Goal: Check status: Check status

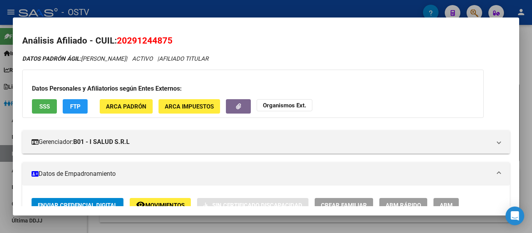
scroll to position [432, 0]
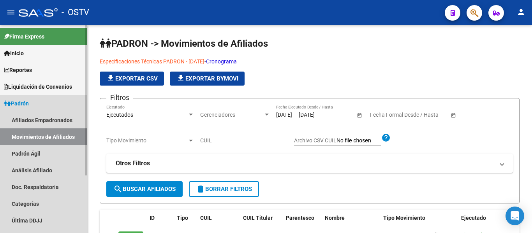
click at [28, 106] on span "Padrón" at bounding box center [16, 103] width 25 height 9
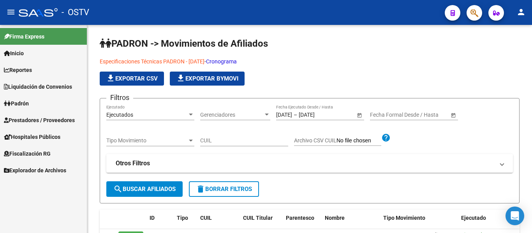
click at [20, 99] on span "Padrón" at bounding box center [16, 103] width 25 height 9
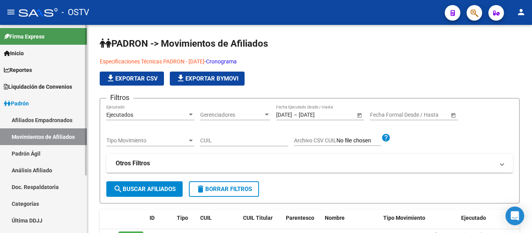
click at [22, 156] on link "Padrón Ágil" at bounding box center [43, 153] width 87 height 17
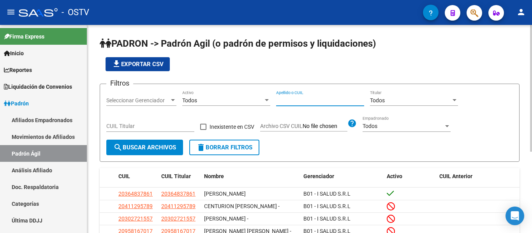
click at [304, 102] on input "Apellido o CUIL" at bounding box center [320, 100] width 88 height 7
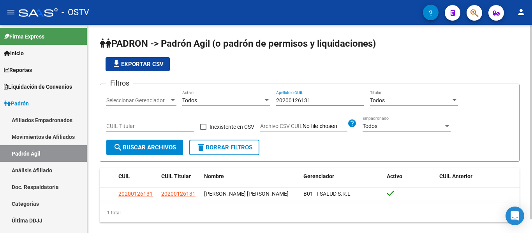
click at [313, 102] on input "20200126131" at bounding box center [320, 100] width 88 height 7
type input "2"
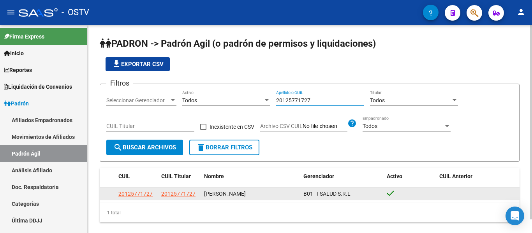
type input "20125771727"
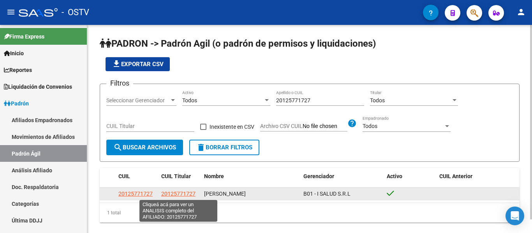
click at [174, 195] on span "20125771727" at bounding box center [178, 194] width 34 height 6
type textarea "20125771727"
